Goal: Task Accomplishment & Management: Use online tool/utility

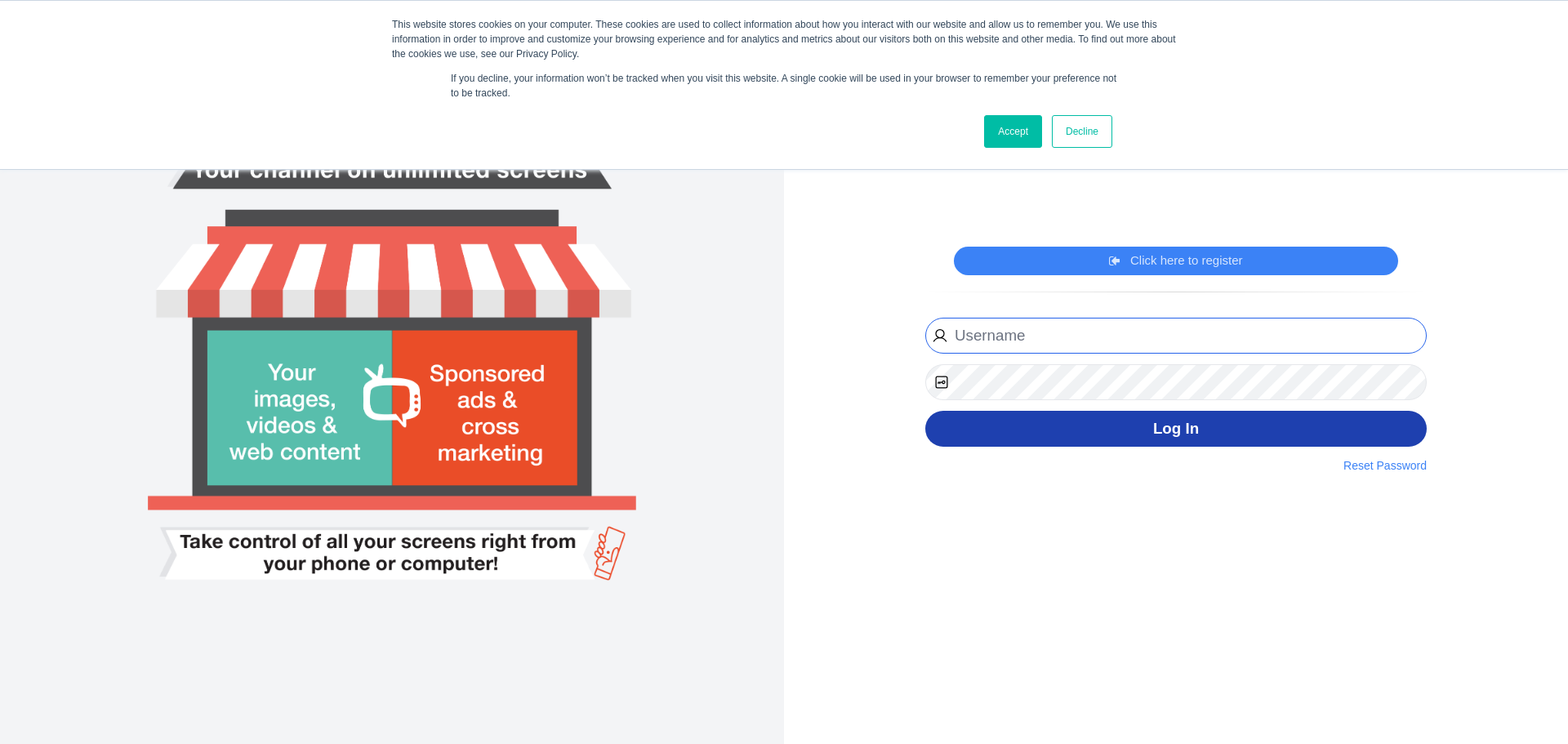
type input "[EMAIL_ADDRESS][DOMAIN_NAME]"
click at [1175, 439] on button "Log In" at bounding box center [1176, 430] width 502 height 37
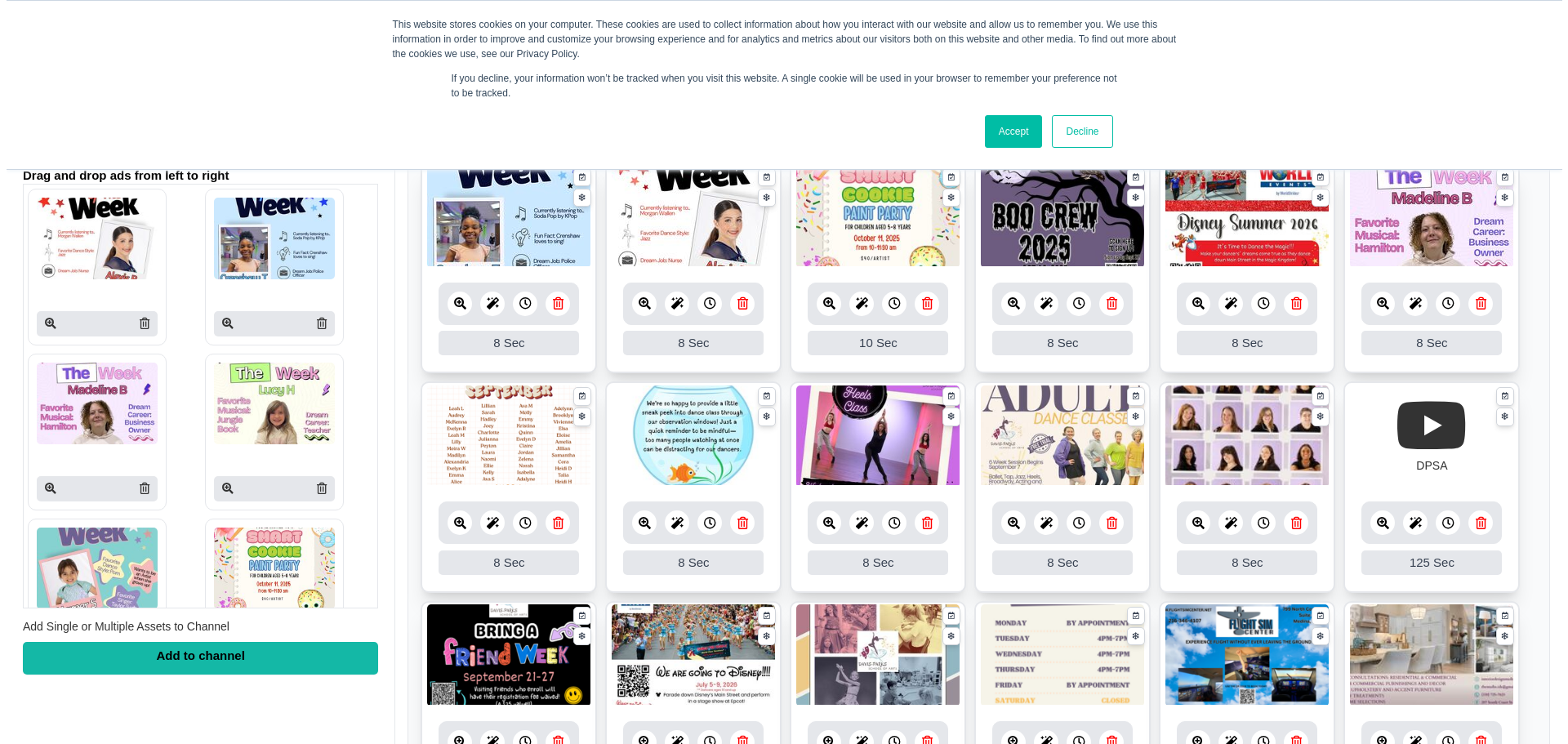
scroll to position [95, 0]
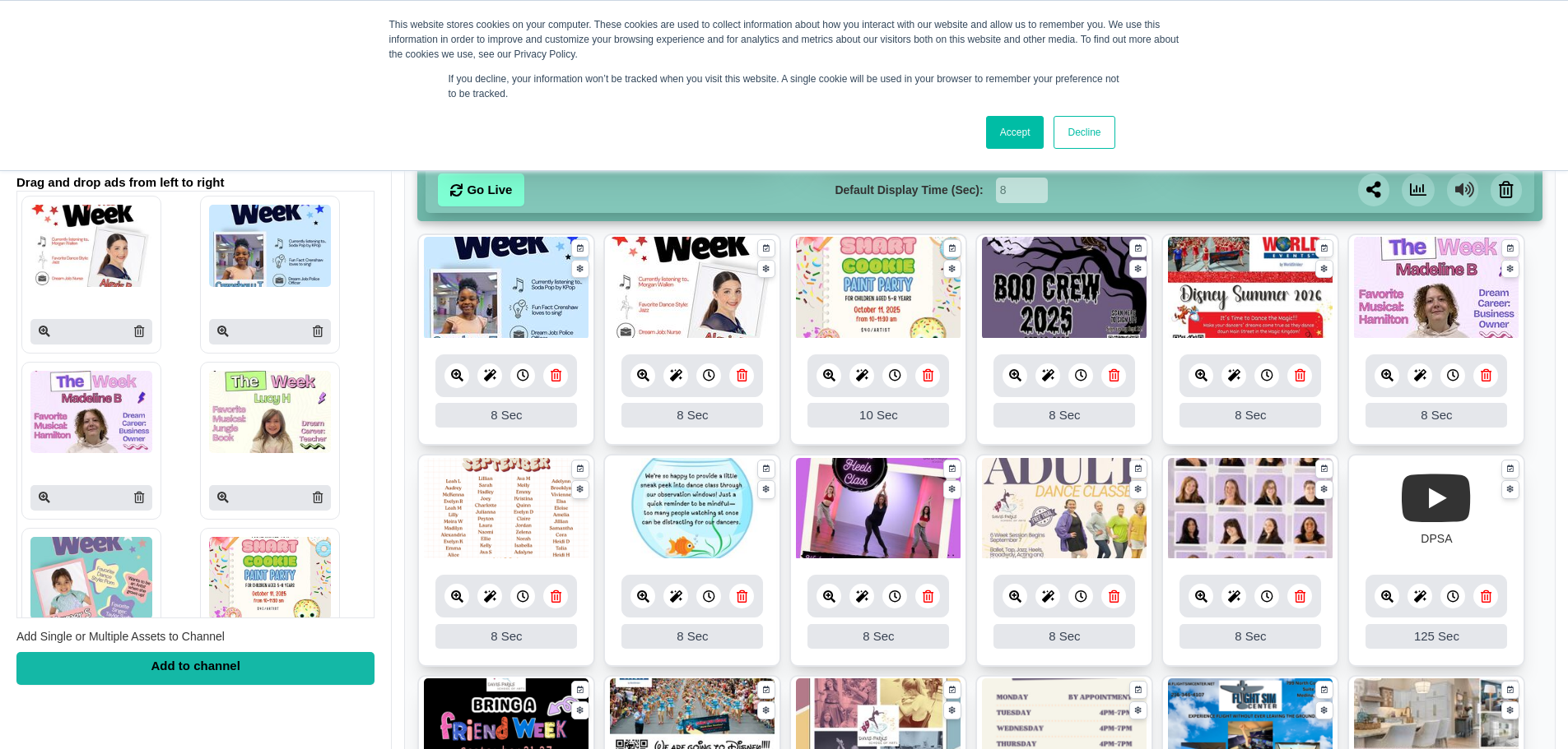
click at [1008, 376] on link at bounding box center [1014, 375] width 24 height 24
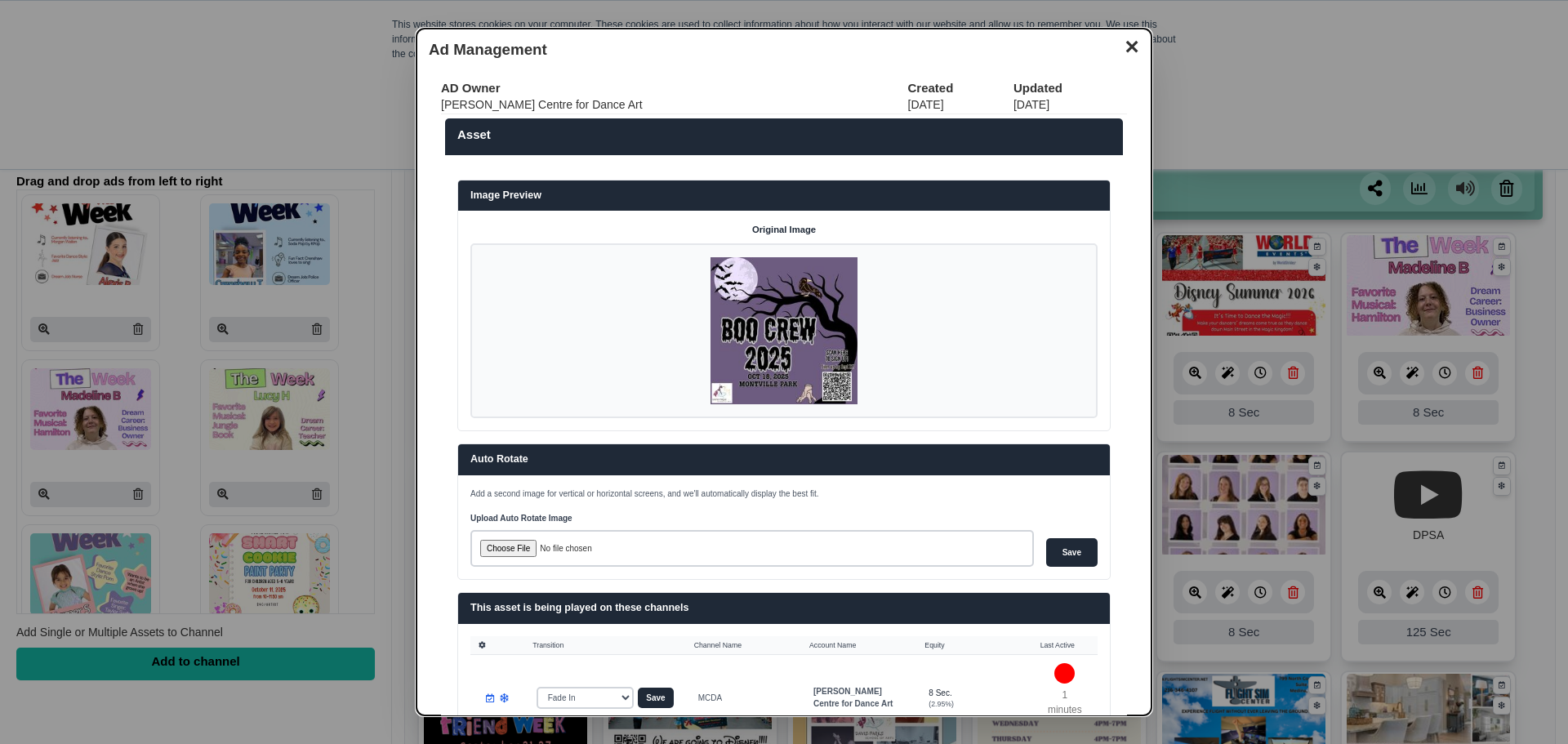
click at [794, 351] on img at bounding box center [784, 331] width 147 height 147
click at [1122, 52] on button "✕" at bounding box center [1132, 45] width 32 height 24
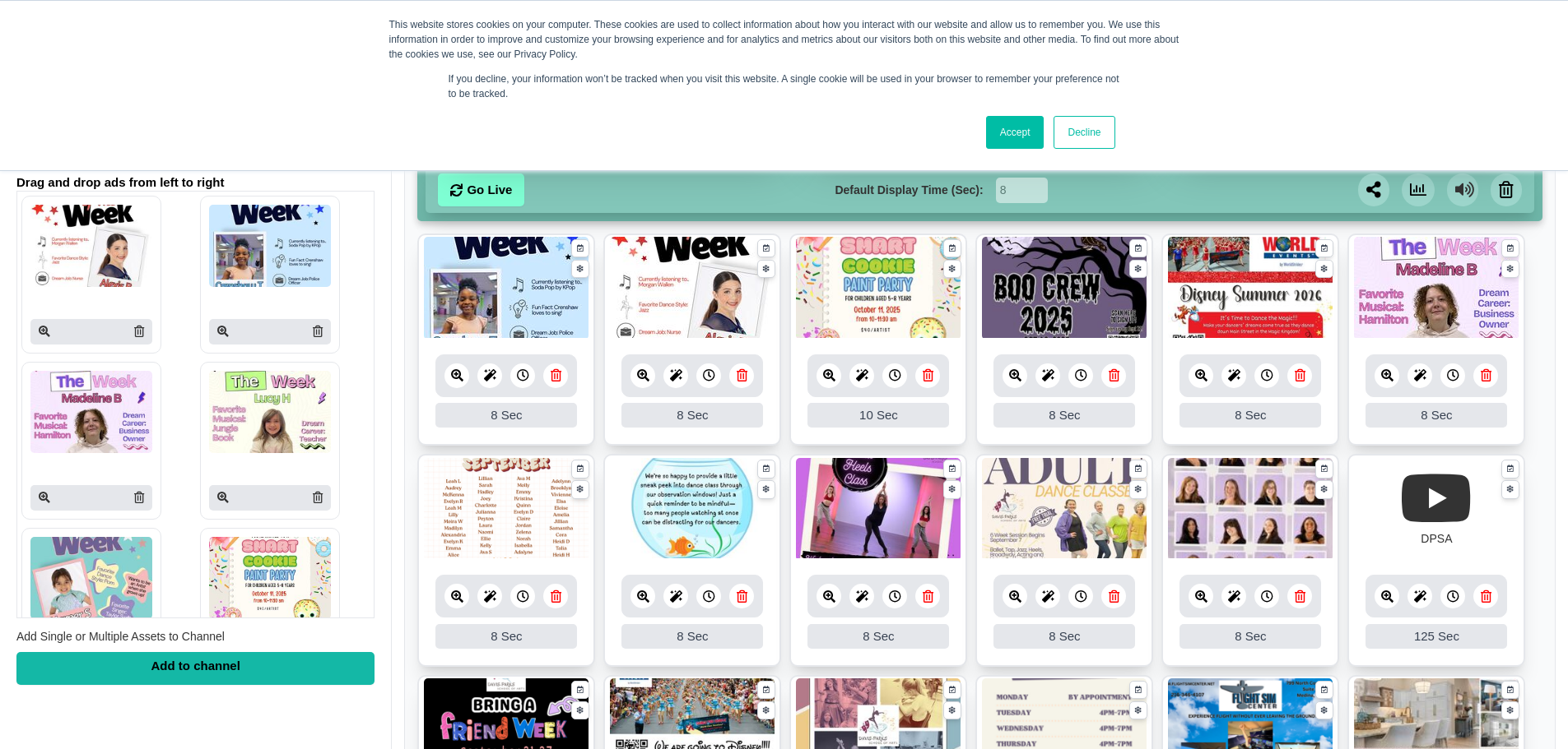
click at [1013, 374] on icon at bounding box center [1014, 375] width 13 height 13
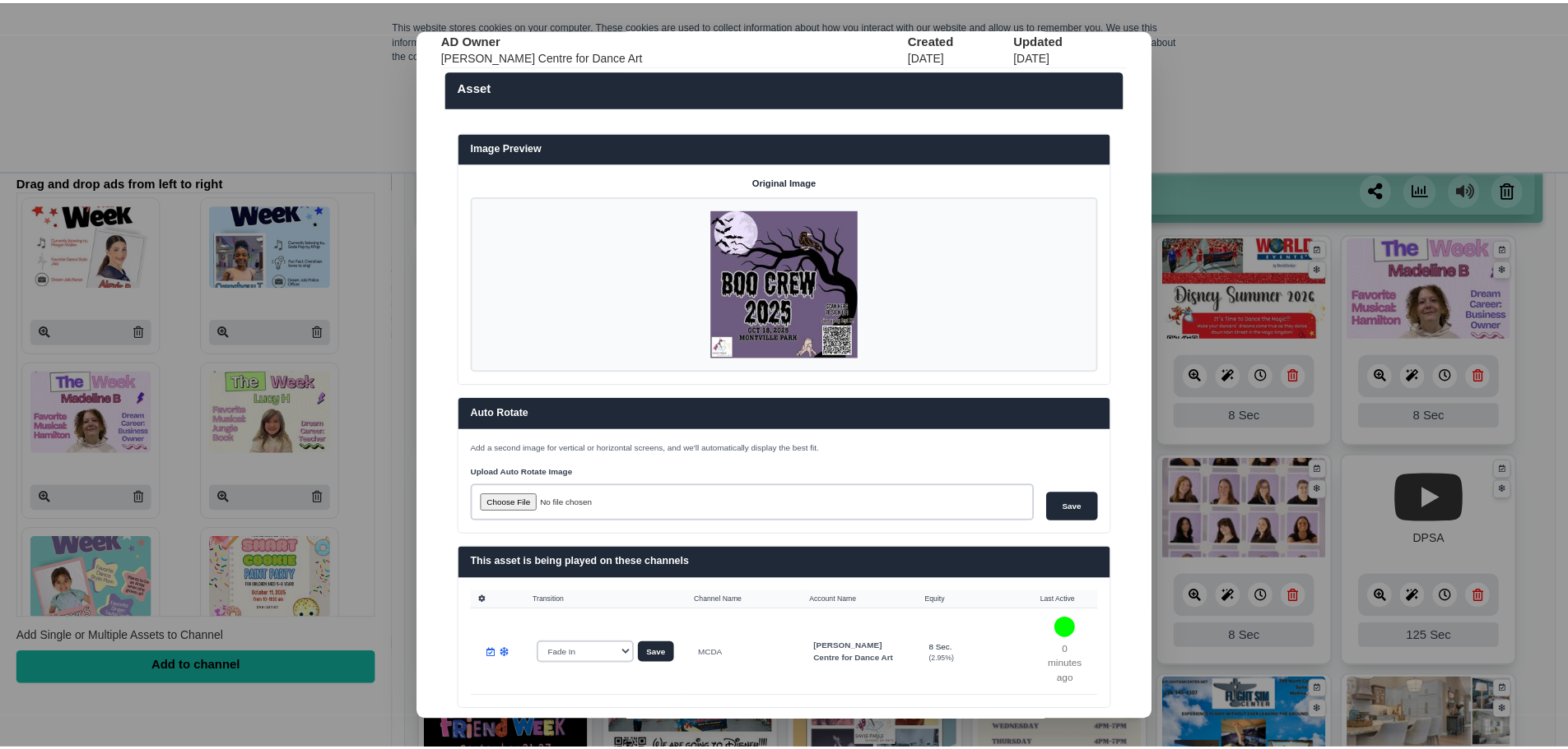
scroll to position [0, 0]
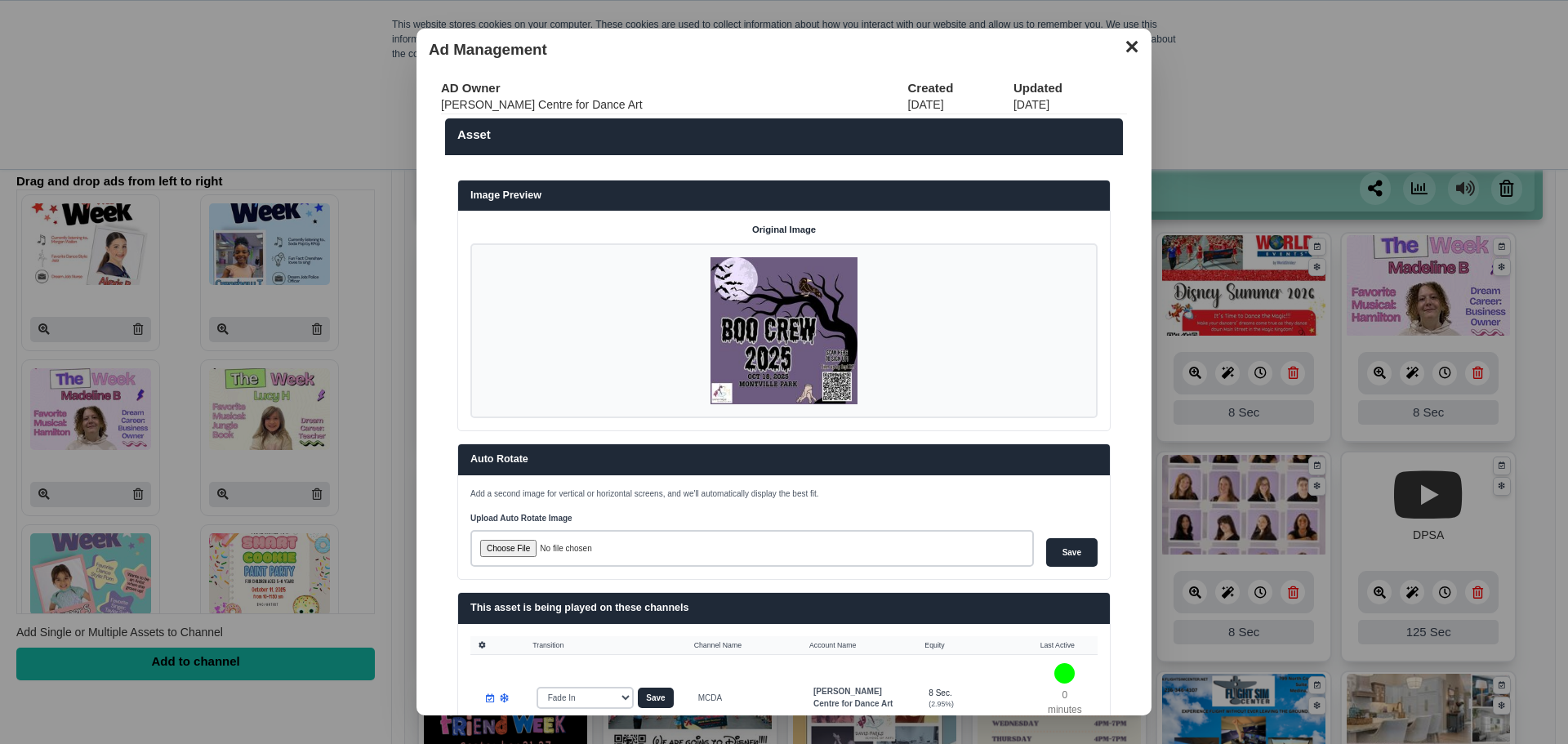
click at [1116, 46] on button "✕" at bounding box center [1132, 45] width 32 height 24
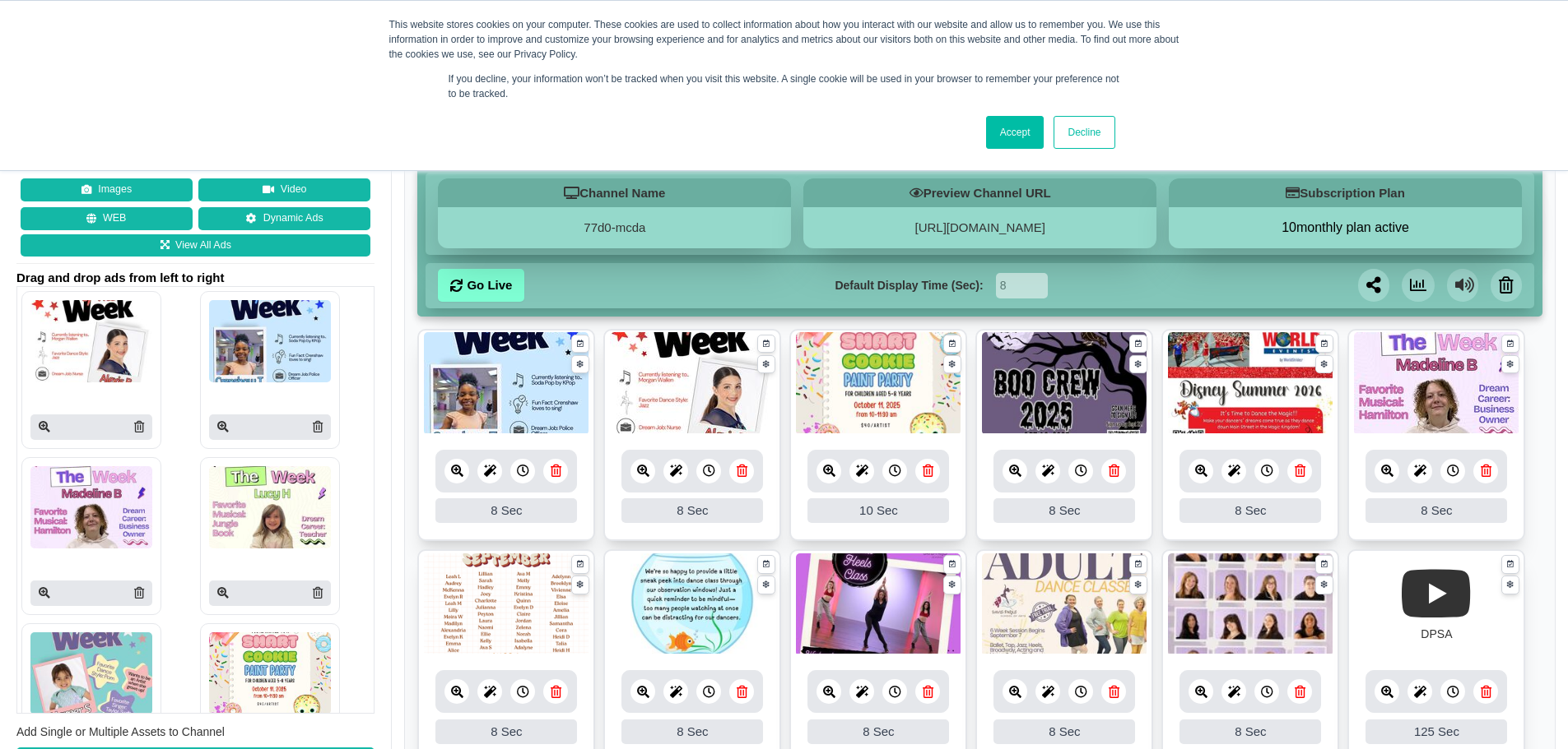
click at [1111, 468] on icon at bounding box center [1114, 470] width 11 height 13
